Goal: Browse casually: Explore the website without a specific task or goal

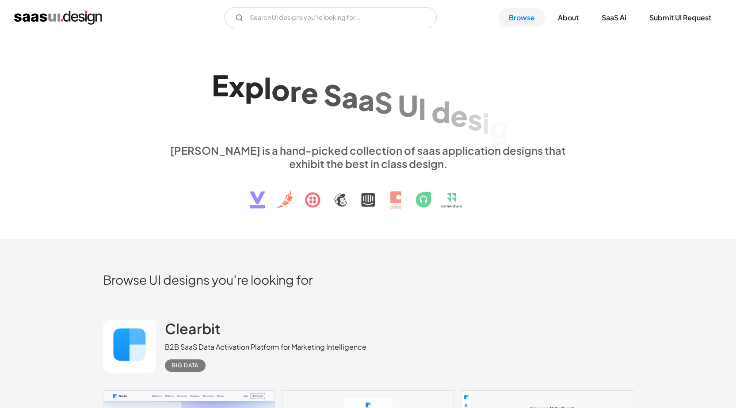
scroll to position [265, 0]
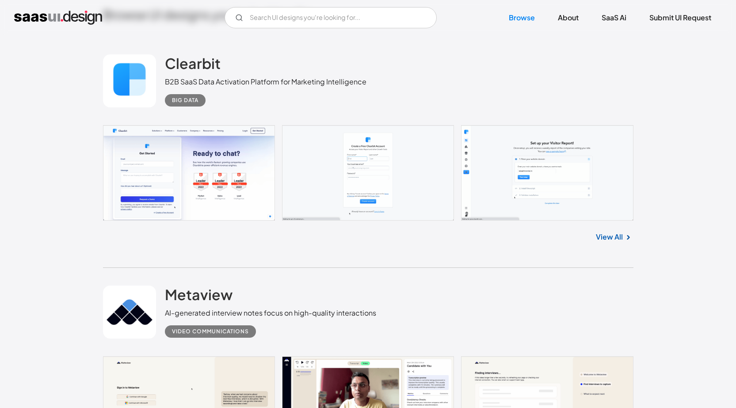
click at [376, 168] on link at bounding box center [368, 172] width 530 height 95
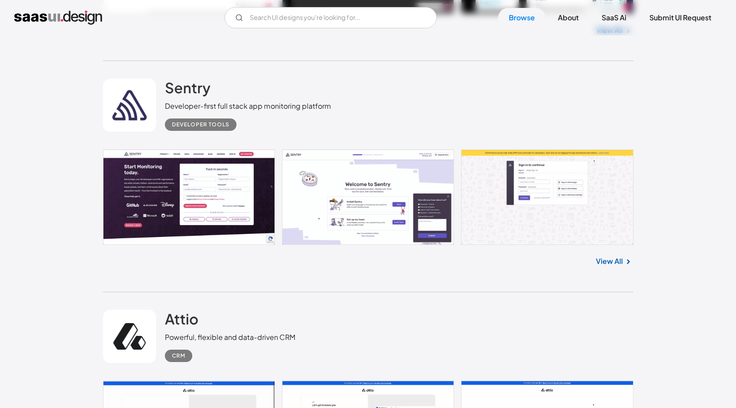
scroll to position [5346, 0]
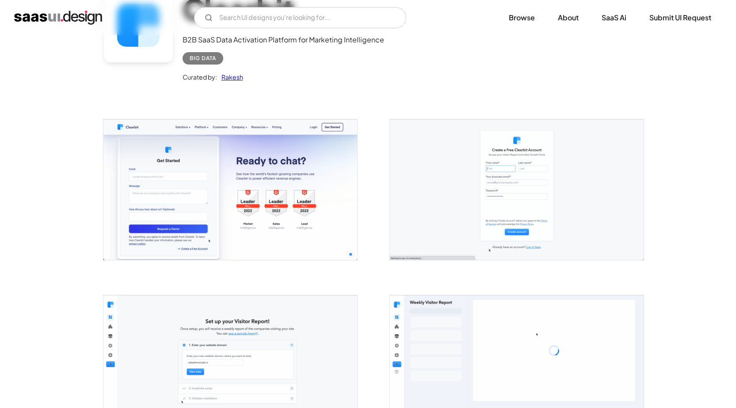
scroll to position [88, 0]
click at [458, 170] on img "open lightbox" at bounding box center [517, 188] width 254 height 140
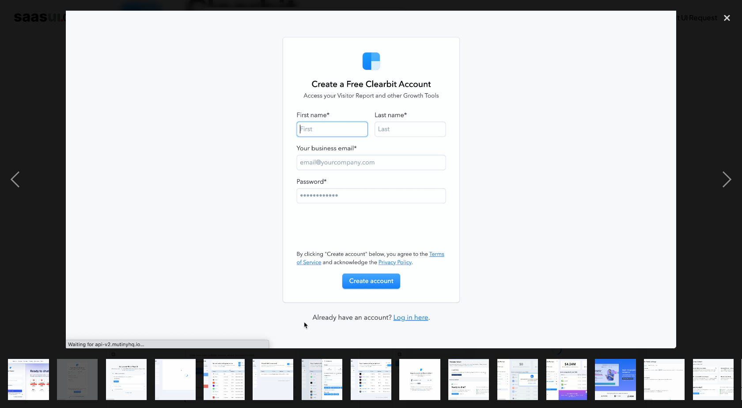
click at [113, 372] on img "show item 3 of 18" at bounding box center [127, 379] width 74 height 41
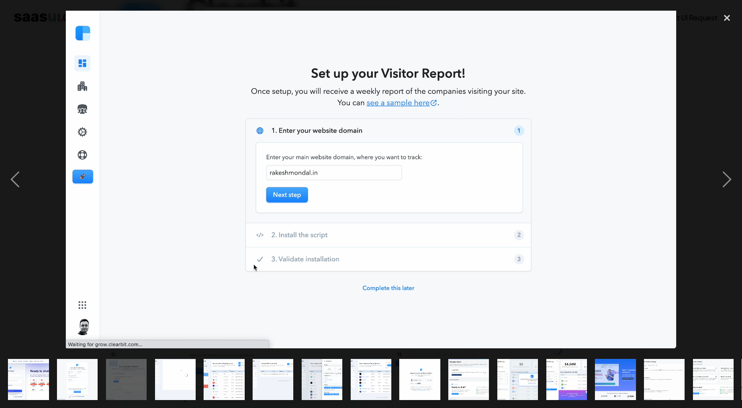
click at [159, 376] on img "show item 4 of 18" at bounding box center [175, 379] width 74 height 41
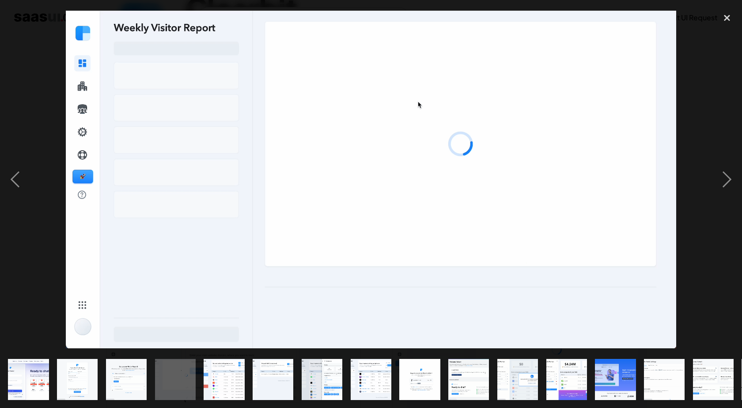
click at [202, 376] on div "show item 5 of 18" at bounding box center [224, 379] width 49 height 57
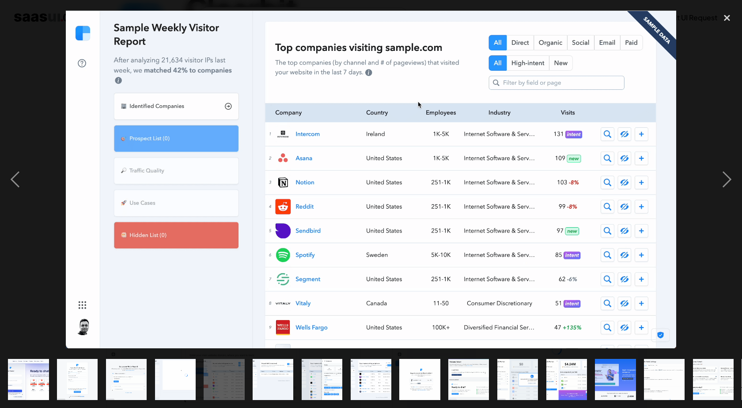
click at [259, 374] on img "show item 6 of 18" at bounding box center [273, 379] width 74 height 41
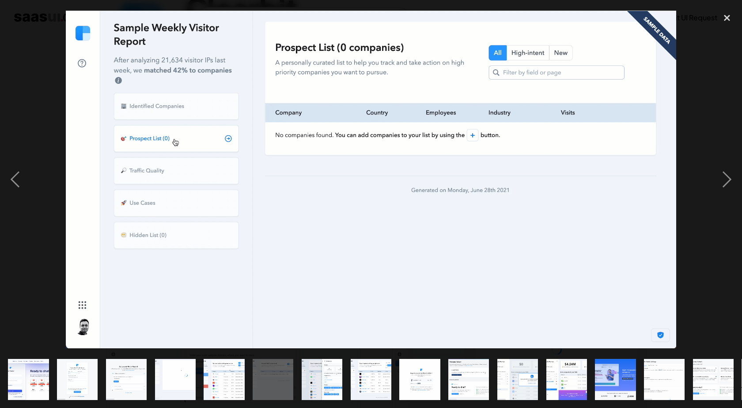
click at [348, 365] on div "show item 8 of 18" at bounding box center [370, 379] width 49 height 57
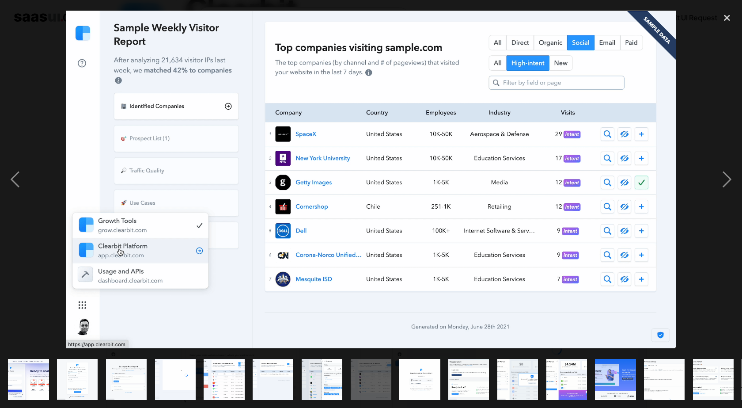
click at [381, 361] on img "show item 8 of 18" at bounding box center [371, 379] width 74 height 41
click at [405, 364] on img "show item 9 of 18" at bounding box center [420, 379] width 74 height 41
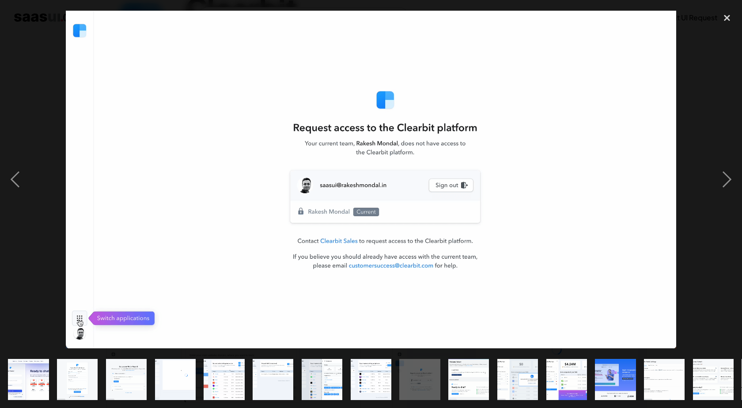
click at [459, 366] on img "show item 10 of 18" at bounding box center [469, 379] width 74 height 41
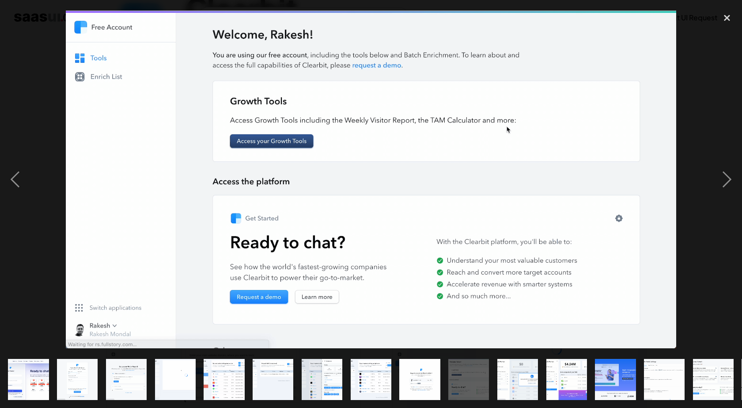
click at [501, 364] on img "show item 11 of 18" at bounding box center [518, 379] width 74 height 41
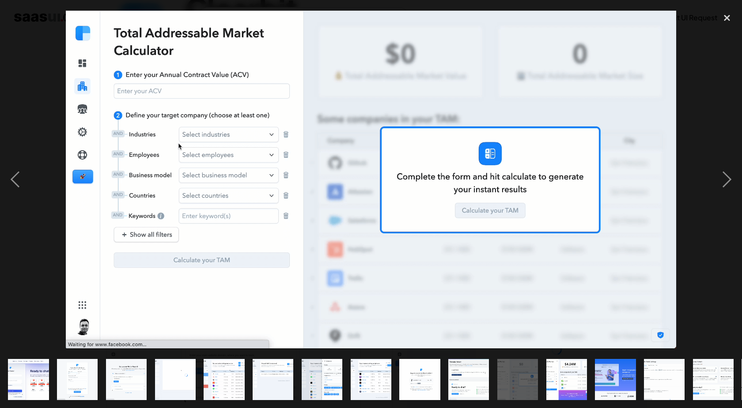
click at [577, 361] on img "show item 12 of 18" at bounding box center [567, 379] width 74 height 41
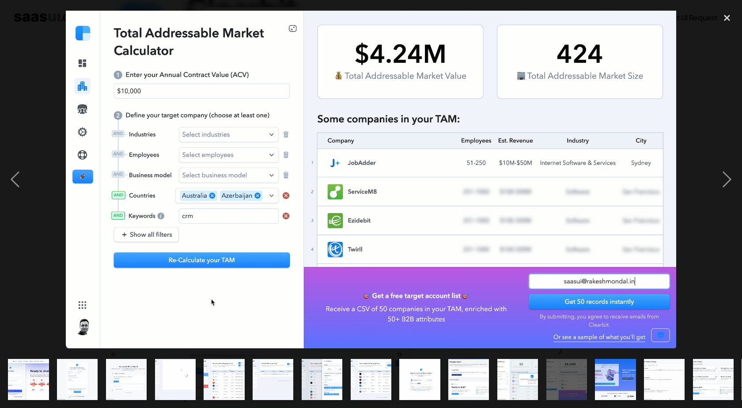
click at [593, 361] on div "show item 13 of 18" at bounding box center [615, 379] width 49 height 57
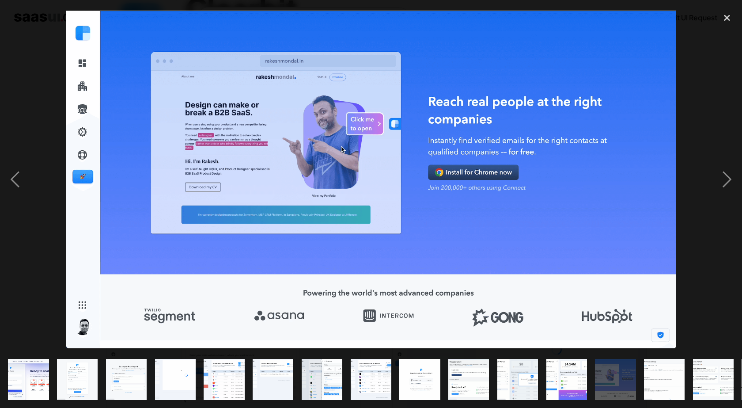
click at [650, 361] on img "show item 14 of 18" at bounding box center [665, 379] width 74 height 41
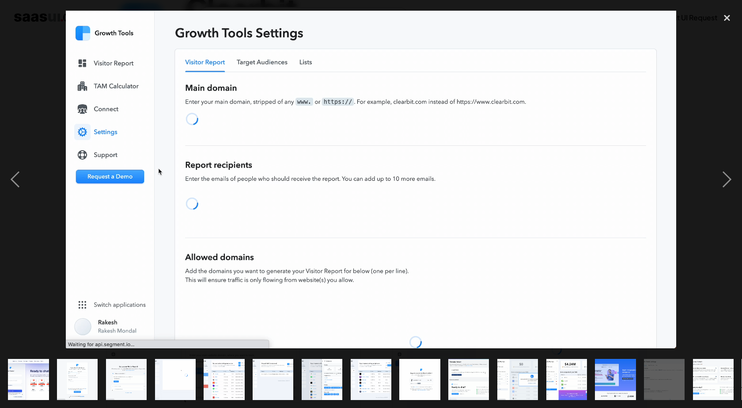
click at [694, 361] on img "show item 15 of 18" at bounding box center [713, 379] width 74 height 41
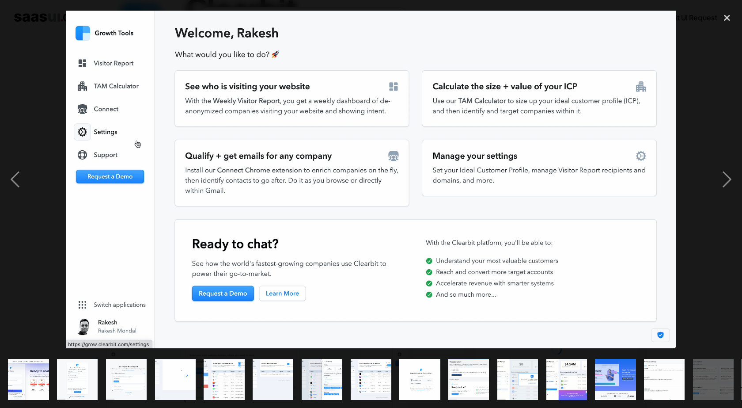
click at [706, 363] on img "show item 15 of 18" at bounding box center [713, 379] width 74 height 41
click at [726, 23] on div "close lightbox" at bounding box center [727, 17] width 30 height 19
